Goal: Transaction & Acquisition: Purchase product/service

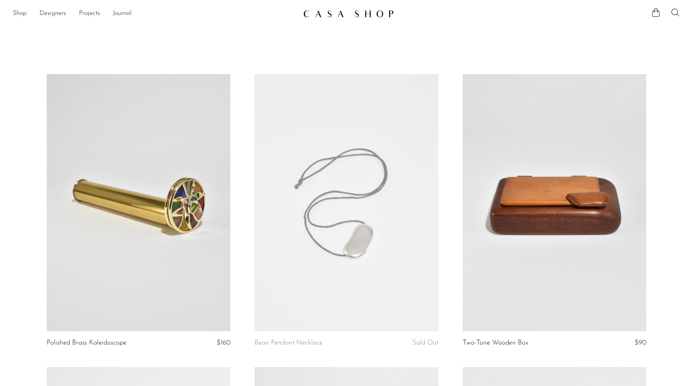
click at [374, 192] on link at bounding box center [347, 202] width 184 height 257
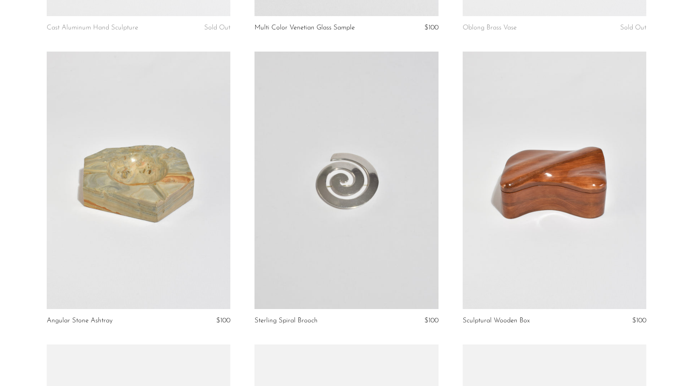
scroll to position [659, 0]
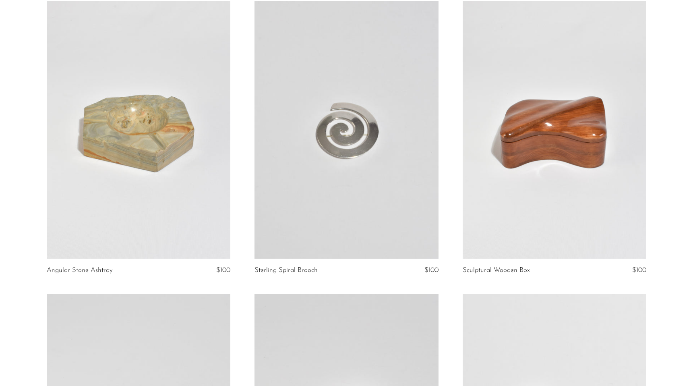
click at [371, 121] on link at bounding box center [347, 129] width 184 height 257
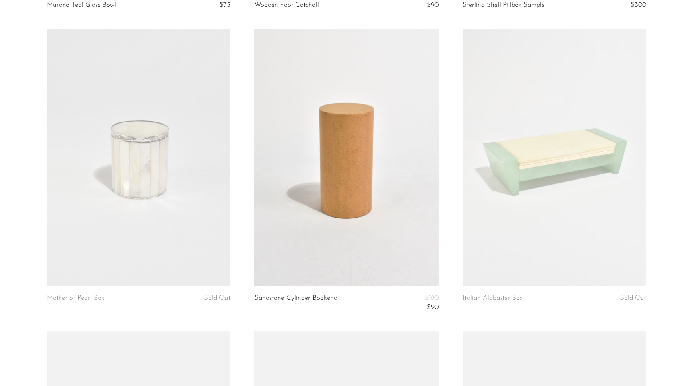
scroll to position [1562, 0]
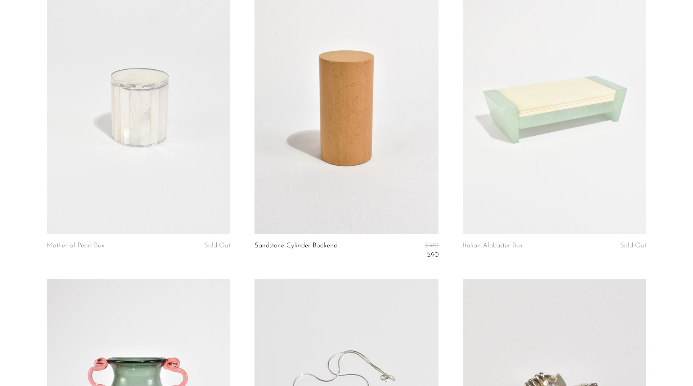
click at [330, 76] on link at bounding box center [347, 105] width 184 height 257
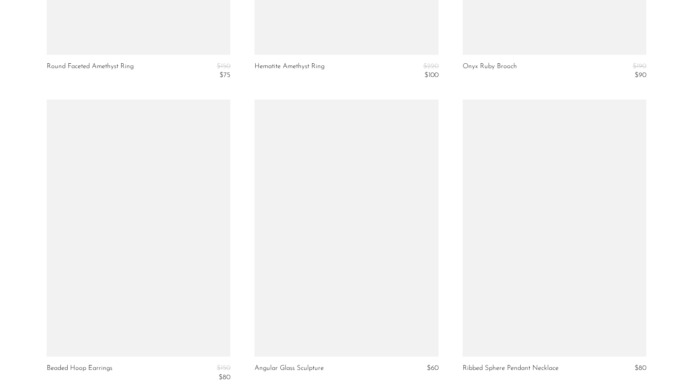
scroll to position [3359, 0]
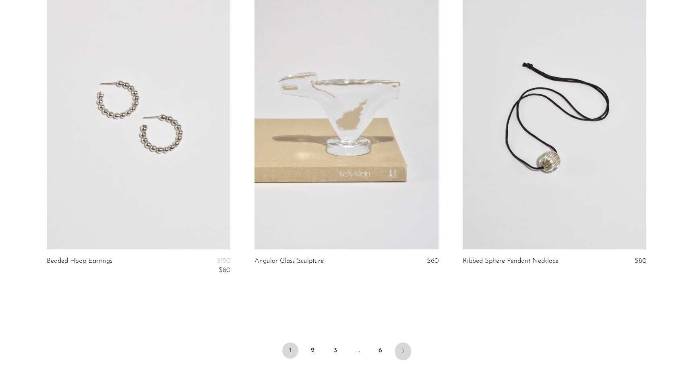
click at [402, 345] on link "Next" at bounding box center [403, 351] width 16 height 18
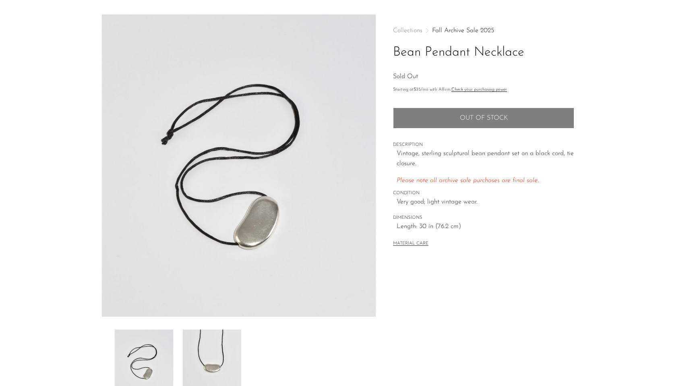
scroll to position [81, 0]
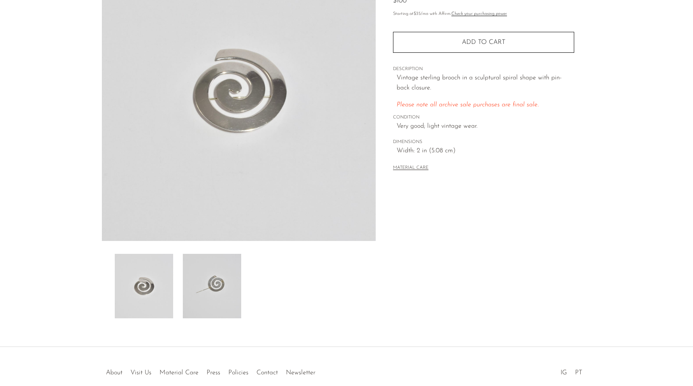
click at [195, 278] on img at bounding box center [212, 286] width 58 height 64
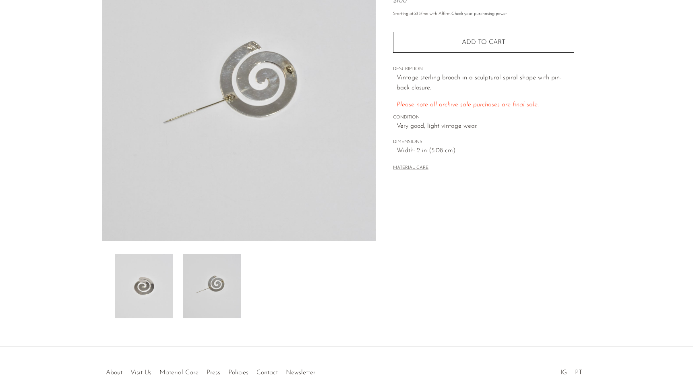
scroll to position [60, 0]
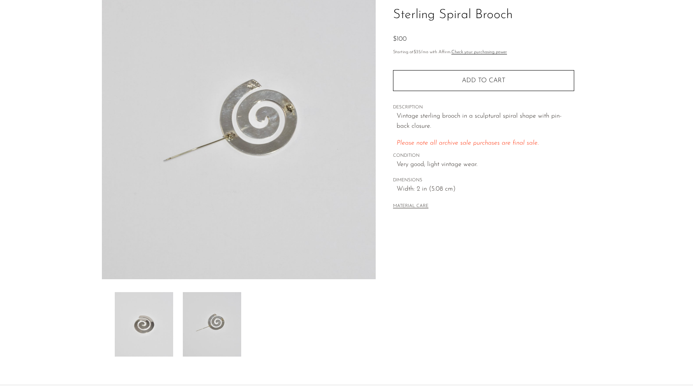
click at [162, 304] on img at bounding box center [144, 324] width 58 height 64
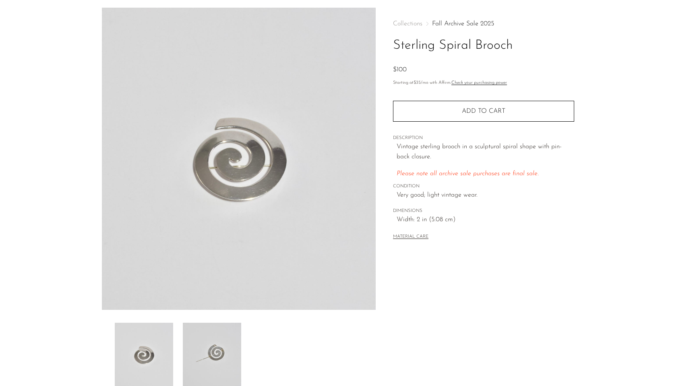
scroll to position [21, 0]
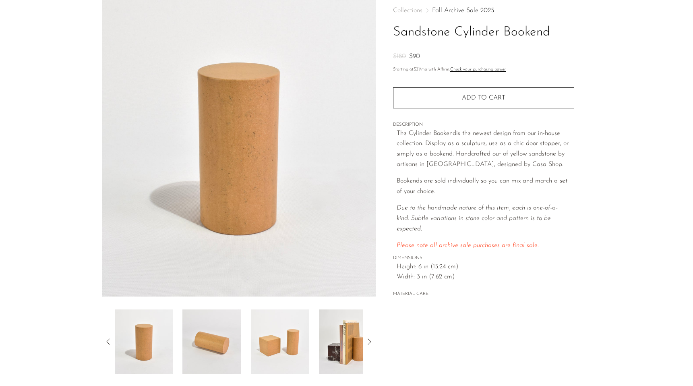
scroll to position [56, 0]
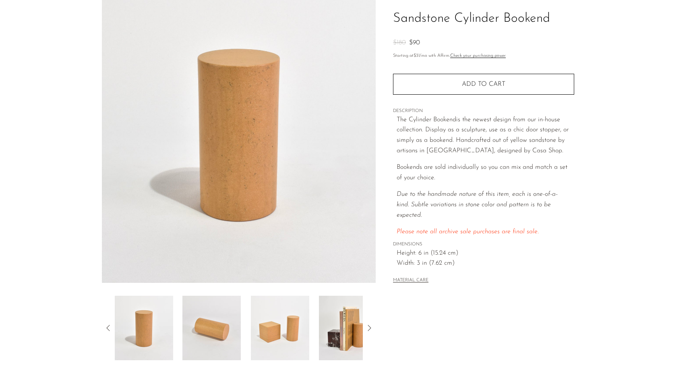
click at [334, 316] on img at bounding box center [348, 328] width 58 height 64
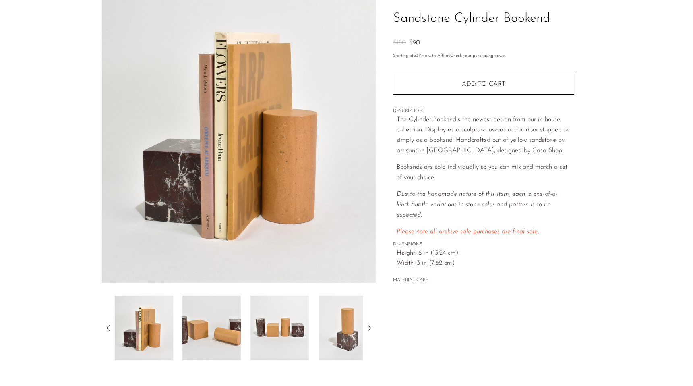
click at [214, 325] on img at bounding box center [212, 328] width 58 height 64
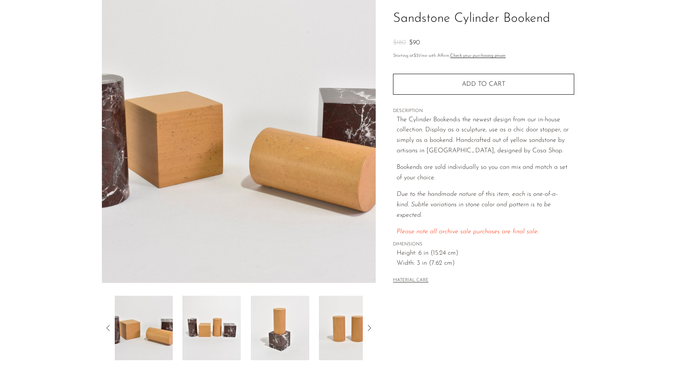
click at [372, 323] on icon at bounding box center [370, 328] width 10 height 10
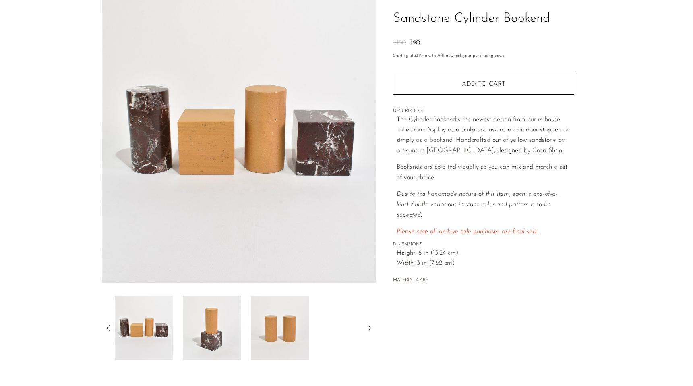
click at [372, 323] on icon at bounding box center [370, 328] width 10 height 10
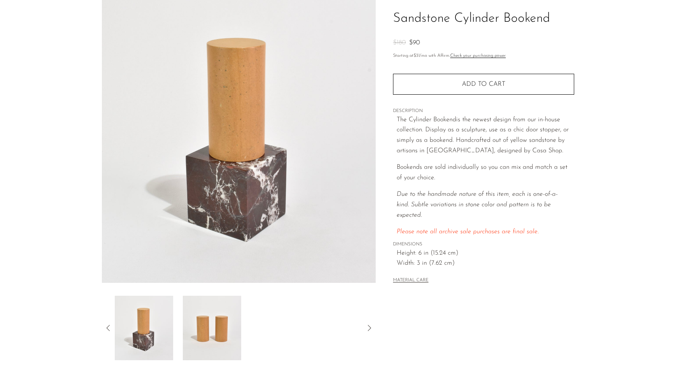
click at [205, 330] on img at bounding box center [212, 328] width 58 height 64
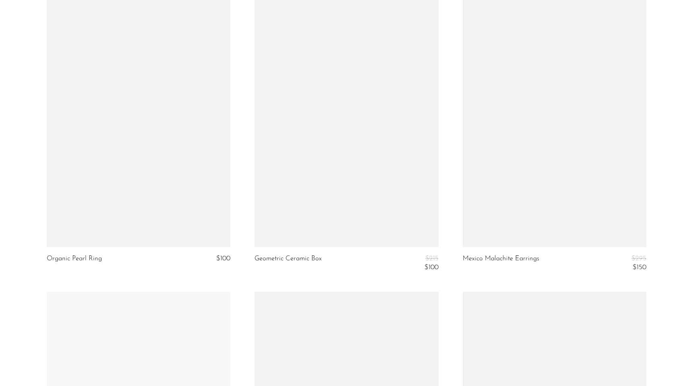
scroll to position [2778, 0]
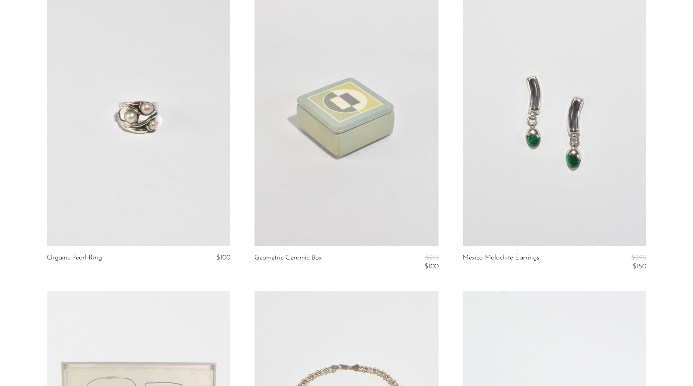
click at [352, 119] on link at bounding box center [347, 117] width 184 height 257
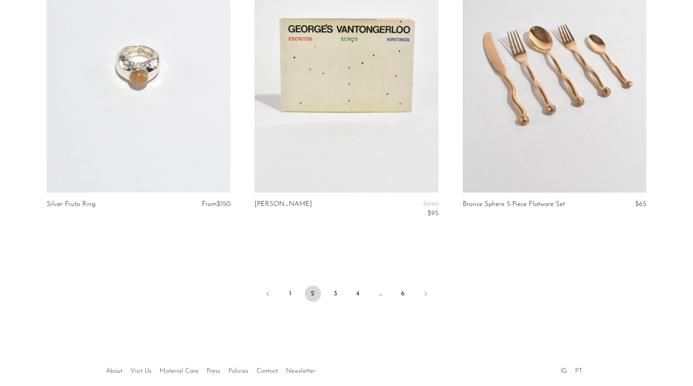
scroll to position [3448, 0]
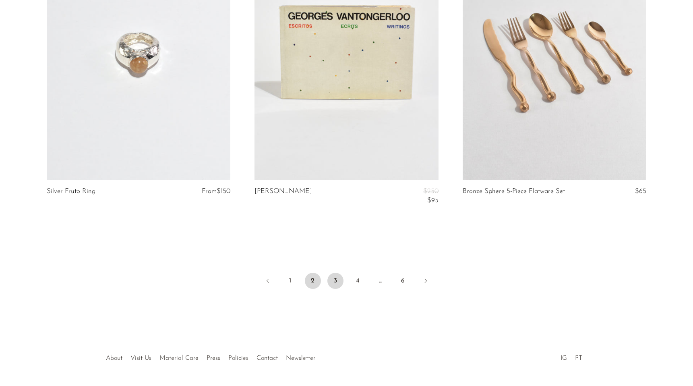
click at [336, 282] on link "3" at bounding box center [336, 281] width 16 height 16
click at [336, 276] on link "3" at bounding box center [336, 281] width 16 height 16
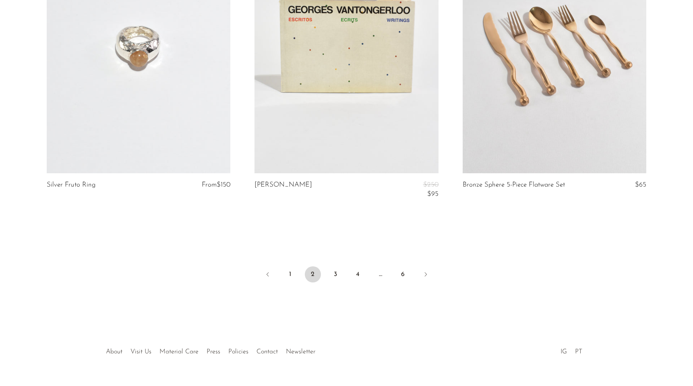
scroll to position [3456, 0]
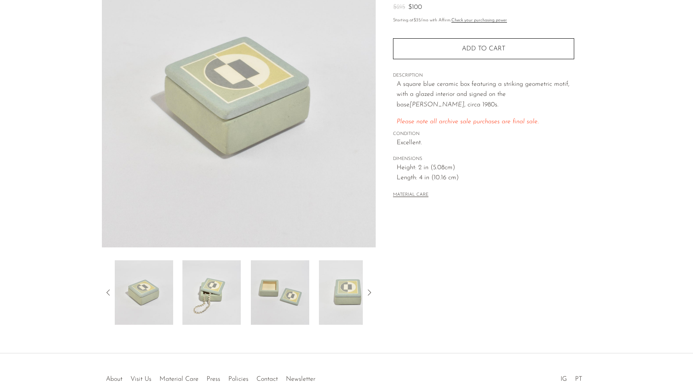
scroll to position [106, 0]
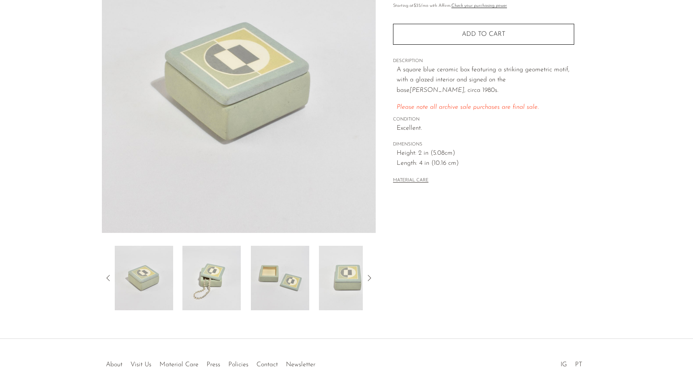
click at [260, 277] on img at bounding box center [280, 278] width 58 height 64
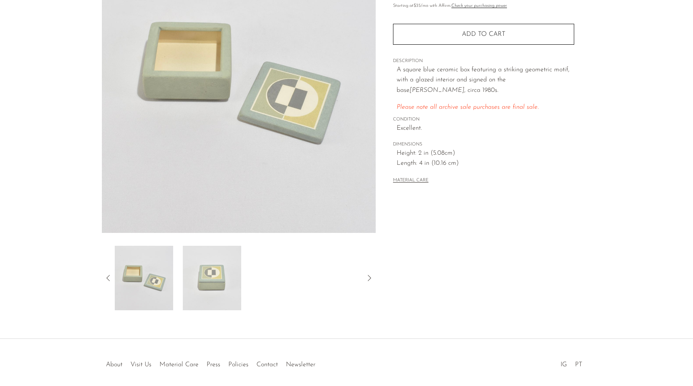
click at [225, 284] on img at bounding box center [212, 278] width 58 height 64
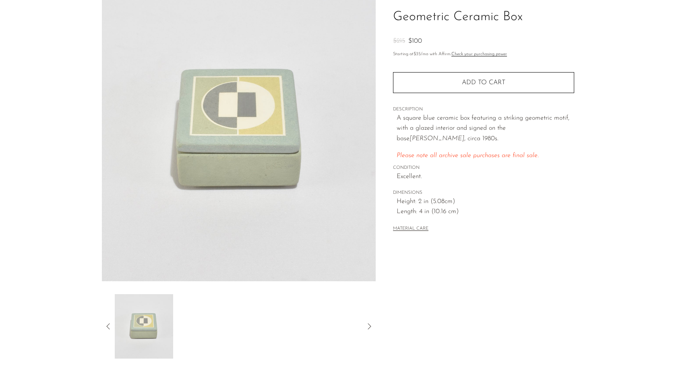
scroll to position [59, 0]
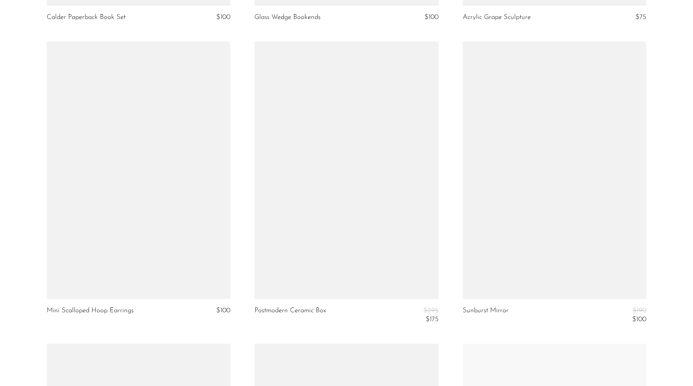
scroll to position [2720, 0]
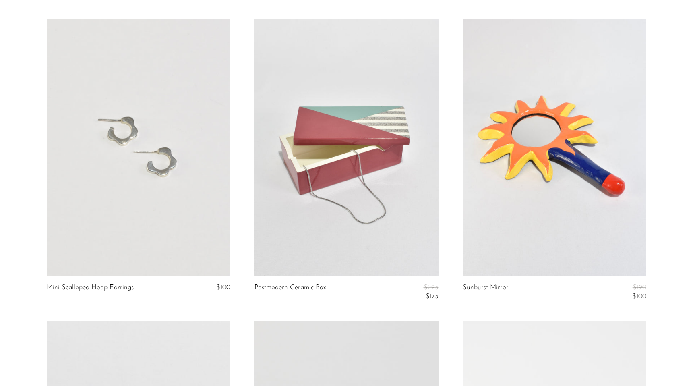
click at [341, 132] on link at bounding box center [347, 147] width 184 height 257
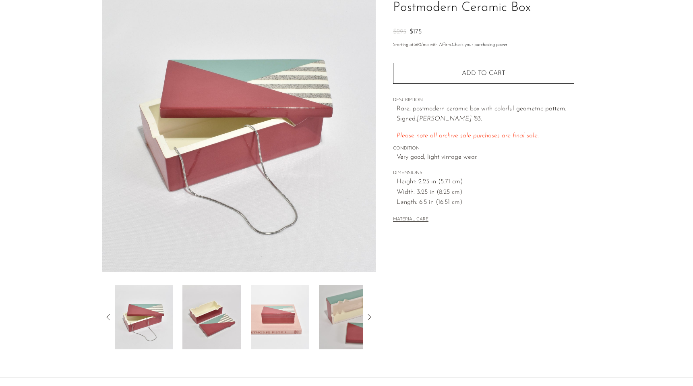
scroll to position [139, 0]
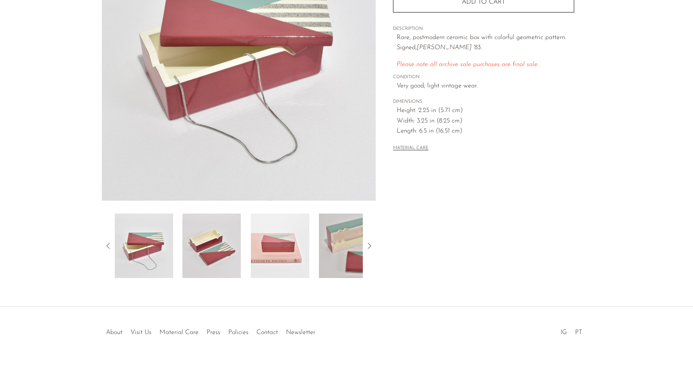
click at [223, 241] on img at bounding box center [212, 246] width 58 height 64
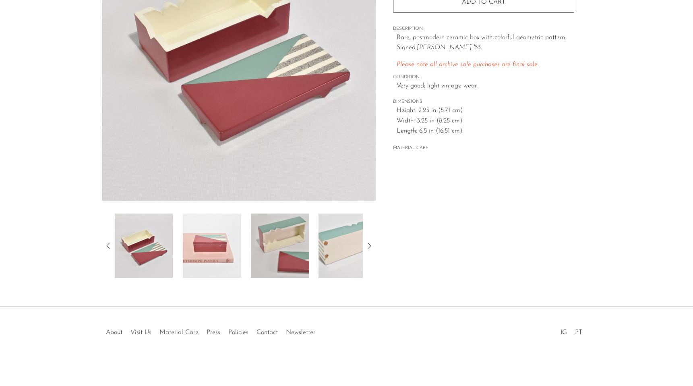
click at [146, 234] on img at bounding box center [143, 246] width 58 height 64
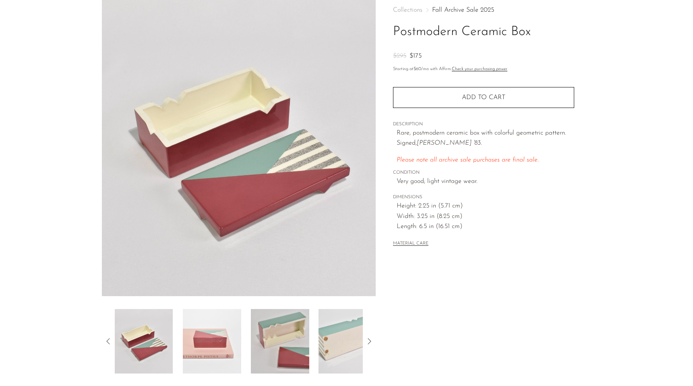
scroll to position [44, 0]
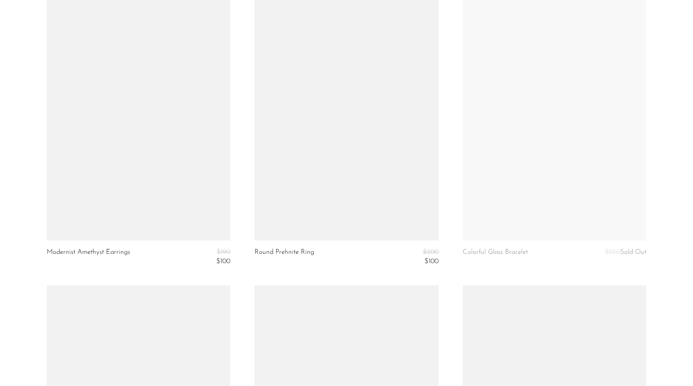
scroll to position [3334, 0]
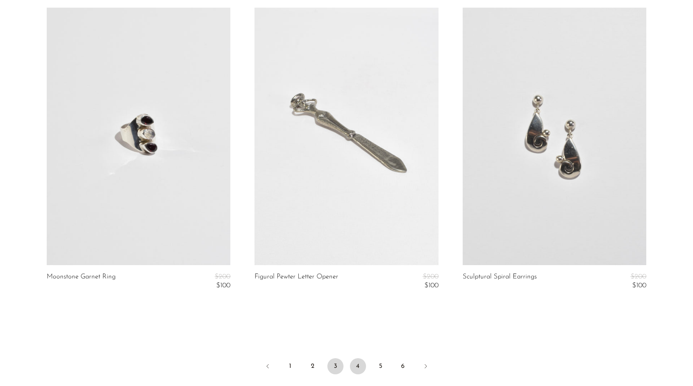
click at [356, 362] on link "4" at bounding box center [358, 366] width 16 height 16
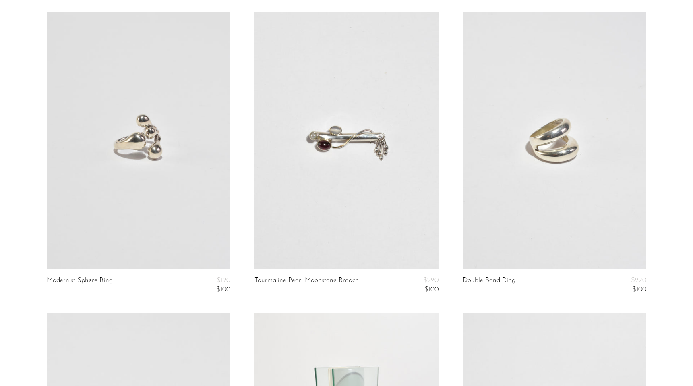
scroll to position [63, 0]
click at [340, 180] on link at bounding box center [347, 139] width 184 height 257
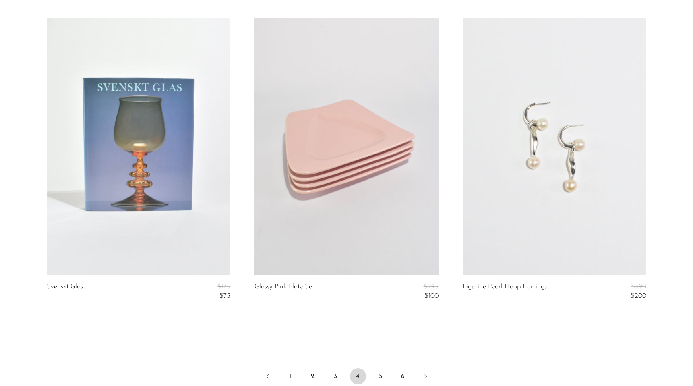
scroll to position [3493, 0]
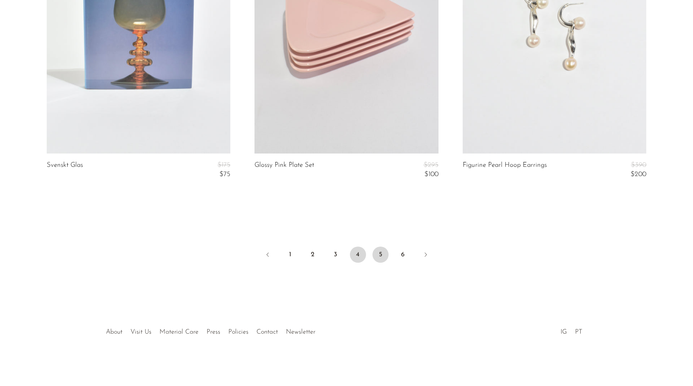
click at [375, 254] on link "5" at bounding box center [381, 255] width 16 height 16
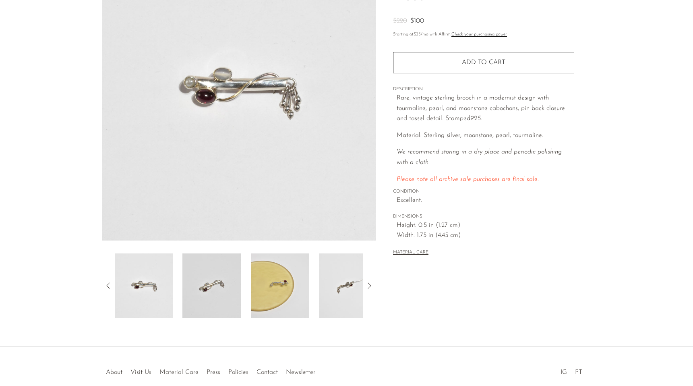
scroll to position [102, 0]
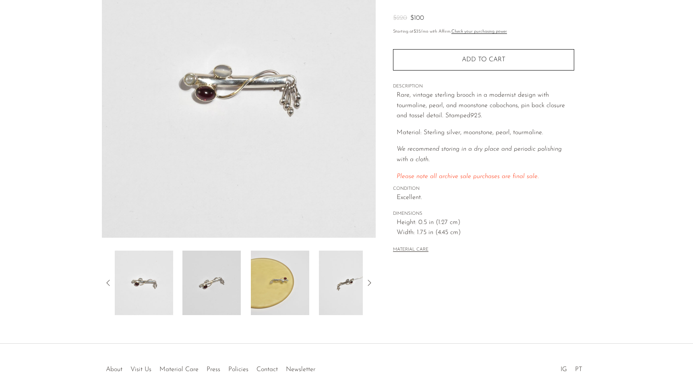
click at [238, 279] on img at bounding box center [212, 283] width 58 height 64
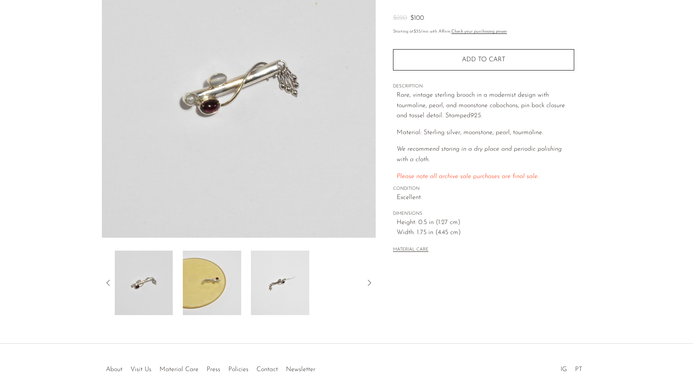
click at [257, 278] on img at bounding box center [280, 283] width 58 height 64
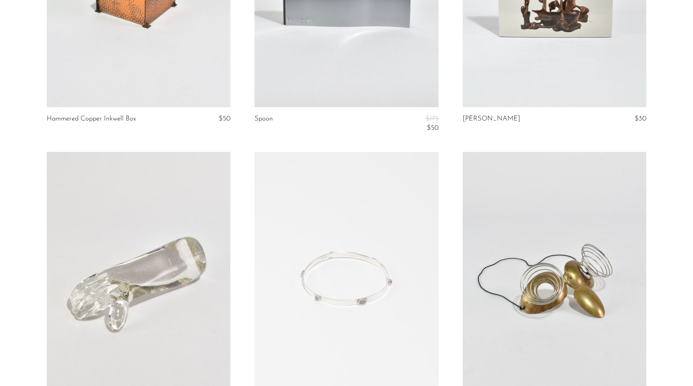
scroll to position [1030, 0]
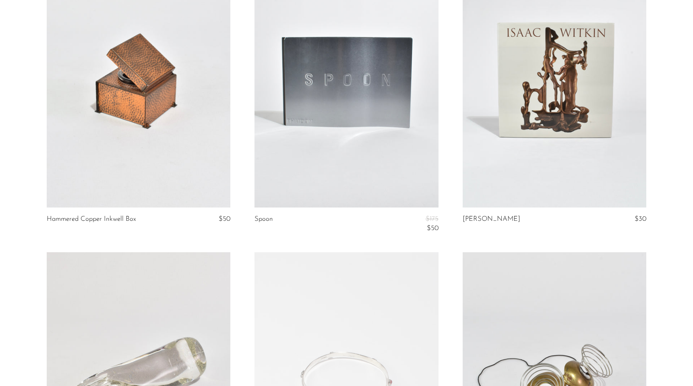
click at [380, 137] on link at bounding box center [347, 78] width 184 height 257
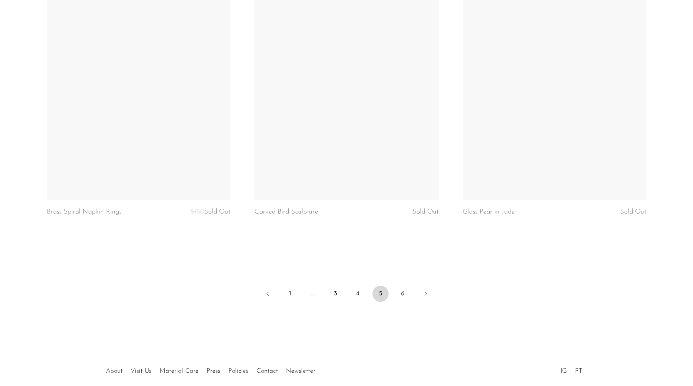
scroll to position [3429, 0]
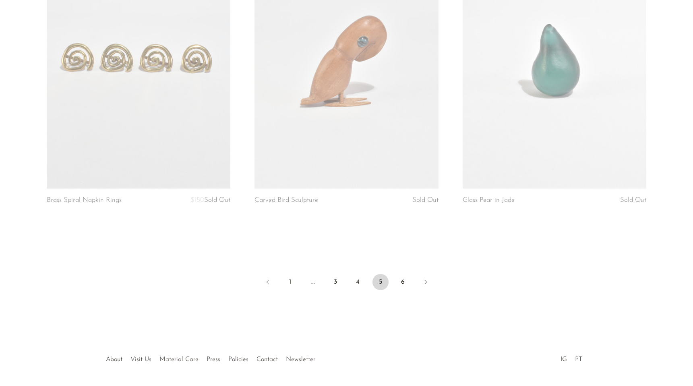
click at [402, 271] on ul "1 … 3 4 5 6" at bounding box center [347, 283] width 516 height 24
click at [404, 274] on link "6" at bounding box center [403, 282] width 16 height 16
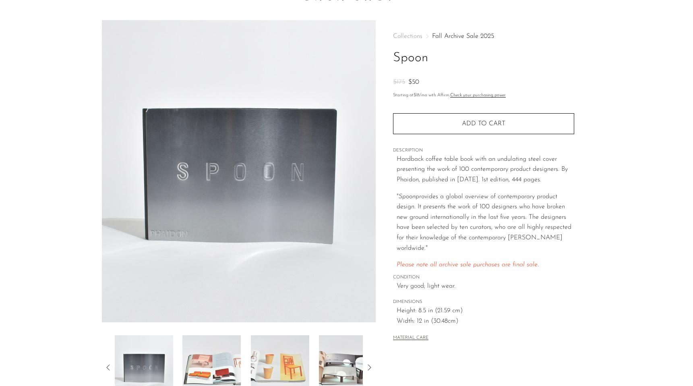
scroll to position [22, 0]
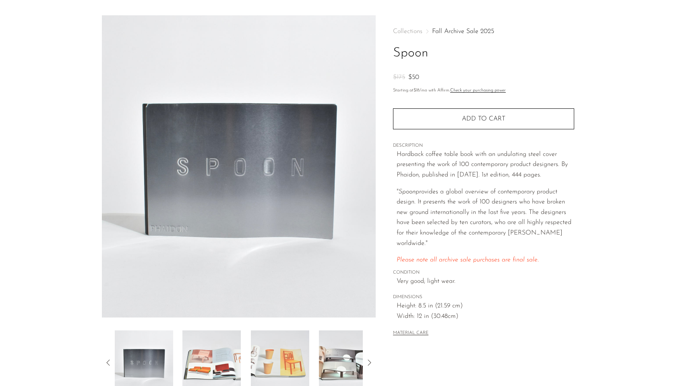
click at [222, 357] on img at bounding box center [212, 362] width 58 height 64
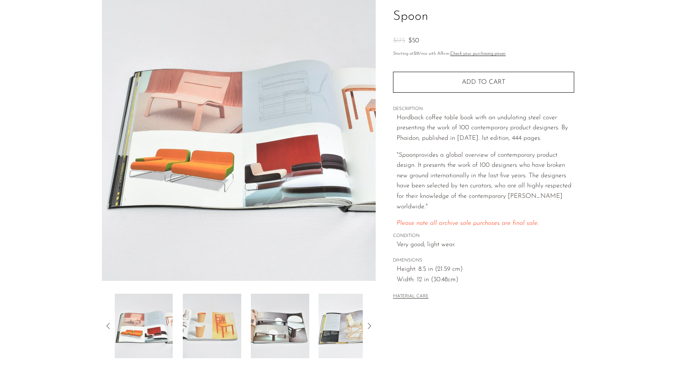
scroll to position [59, 0]
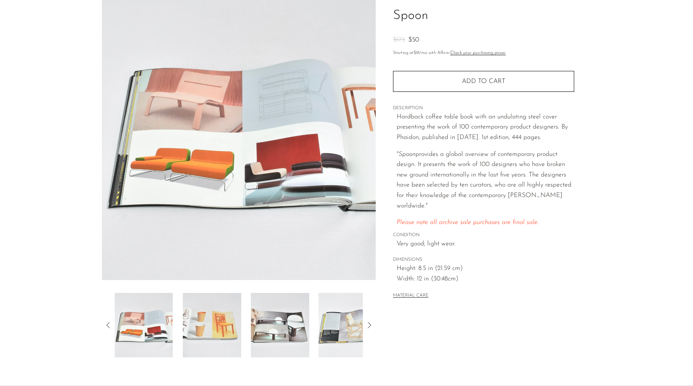
click at [269, 328] on img at bounding box center [280, 325] width 58 height 64
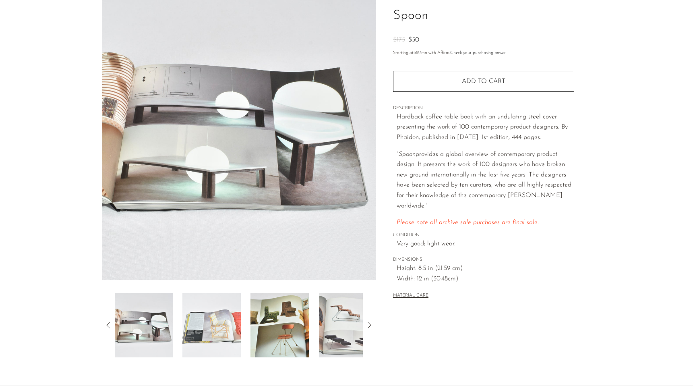
click at [292, 321] on img at bounding box center [280, 325] width 58 height 64
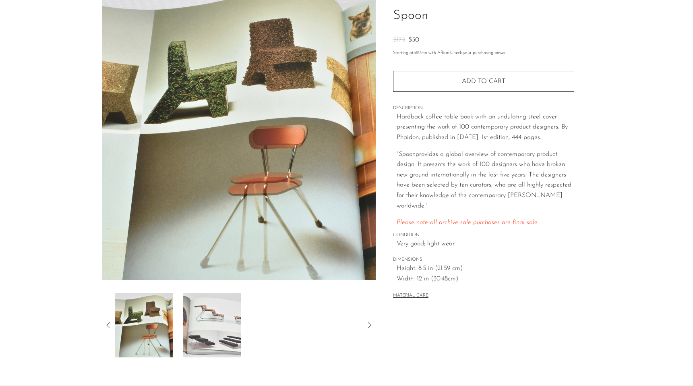
click at [292, 321] on div at bounding box center [239, 325] width 249 height 64
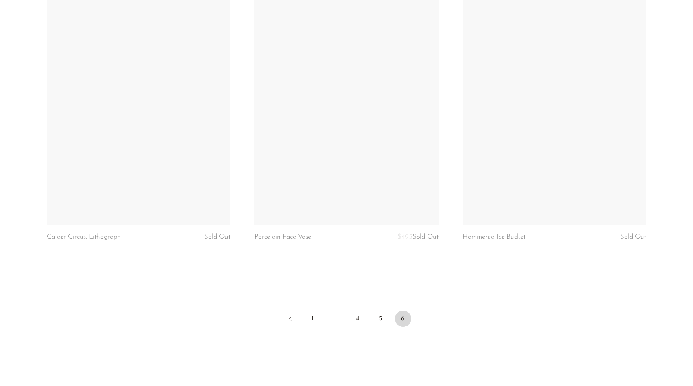
scroll to position [3056, 0]
